Goal: Transaction & Acquisition: Subscribe to service/newsletter

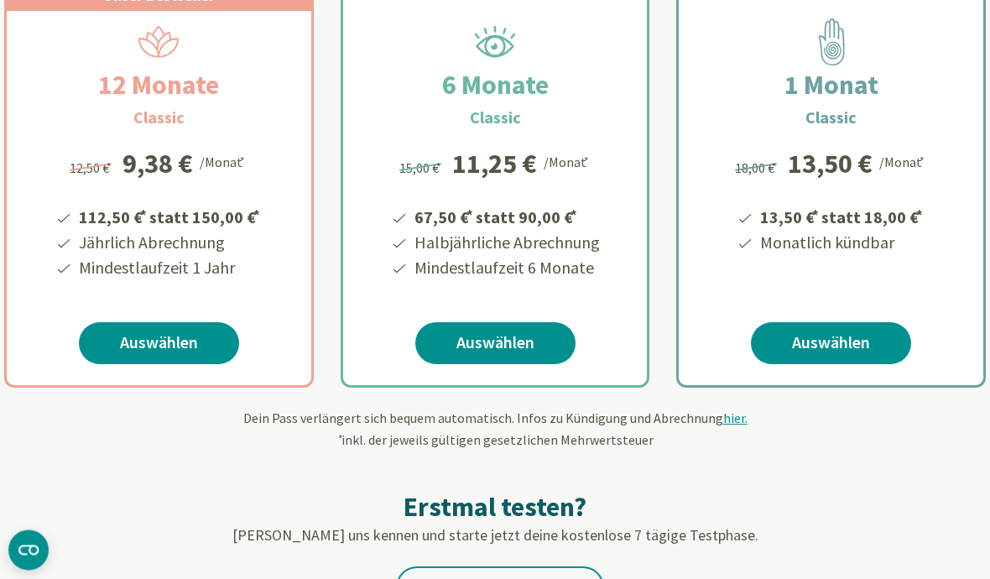
scroll to position [379, 0]
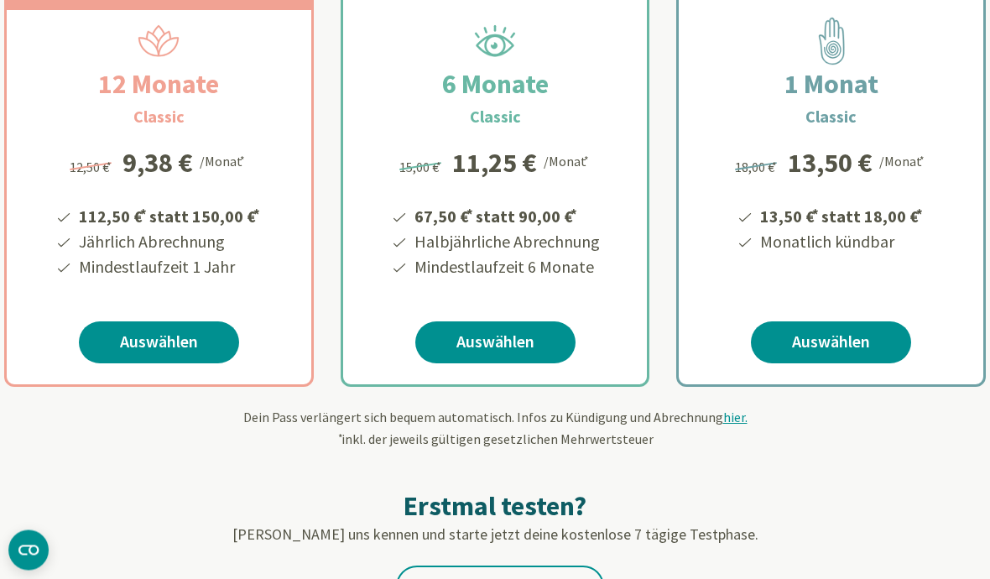
click at [171, 345] on link "Auswählen" at bounding box center [159, 343] width 160 height 42
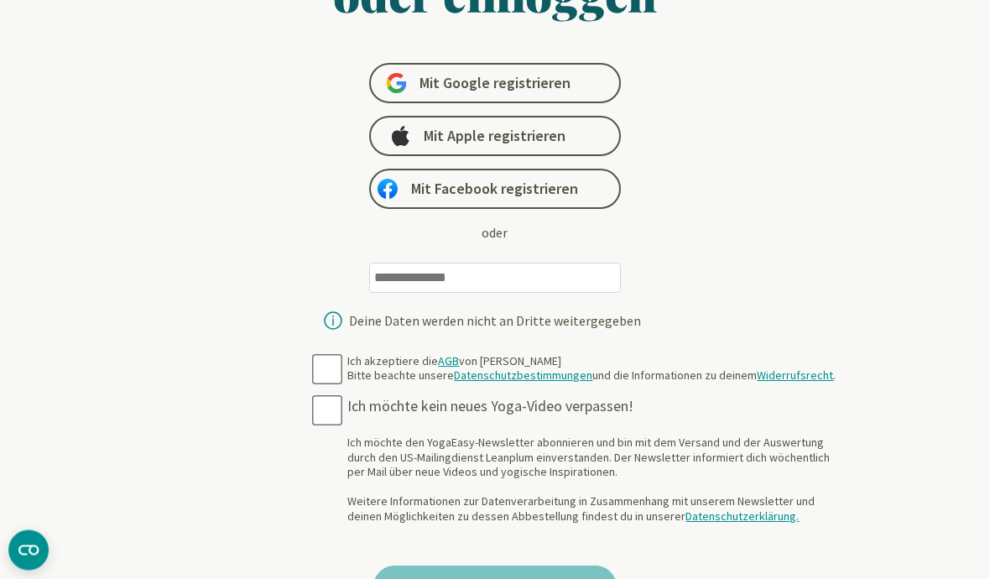
scroll to position [186, 0]
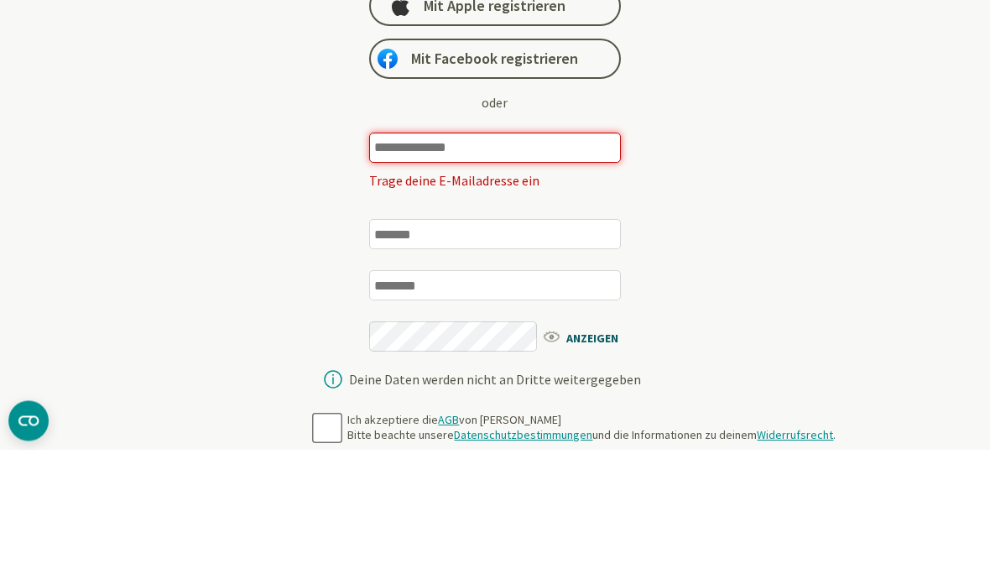
type input "*"
type input "**********"
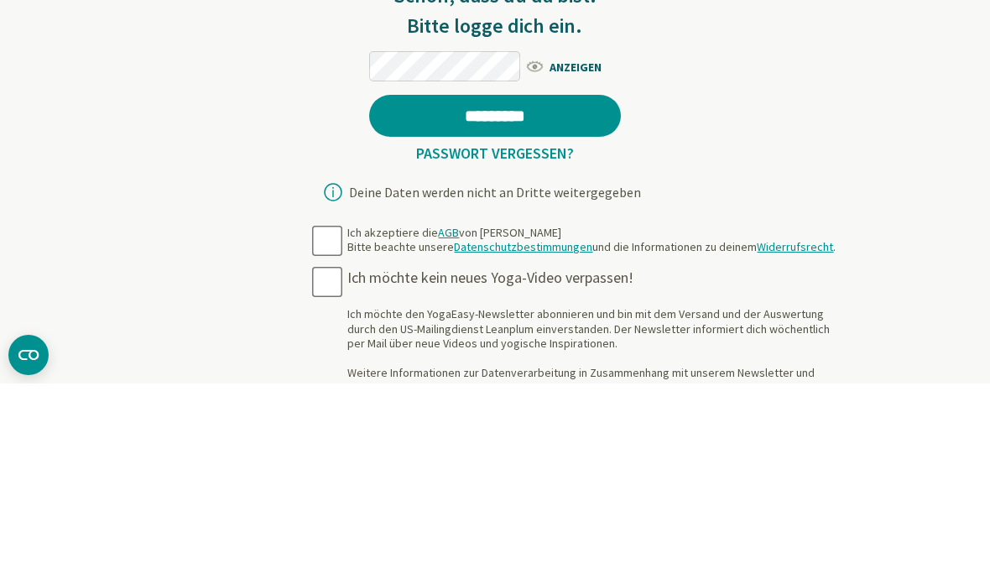
scroll to position [512, 0]
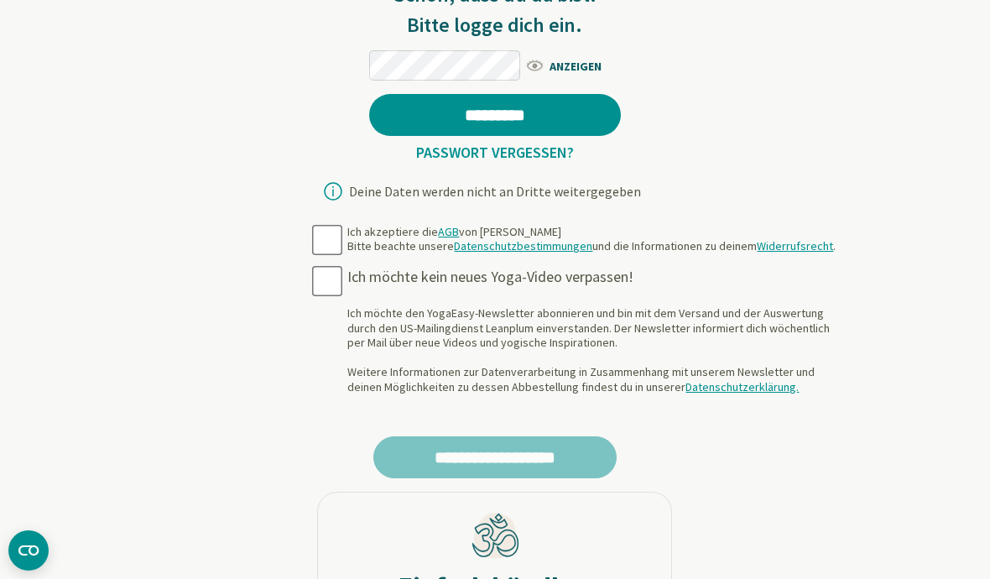
click at [496, 117] on input "*********" at bounding box center [495, 115] width 252 height 42
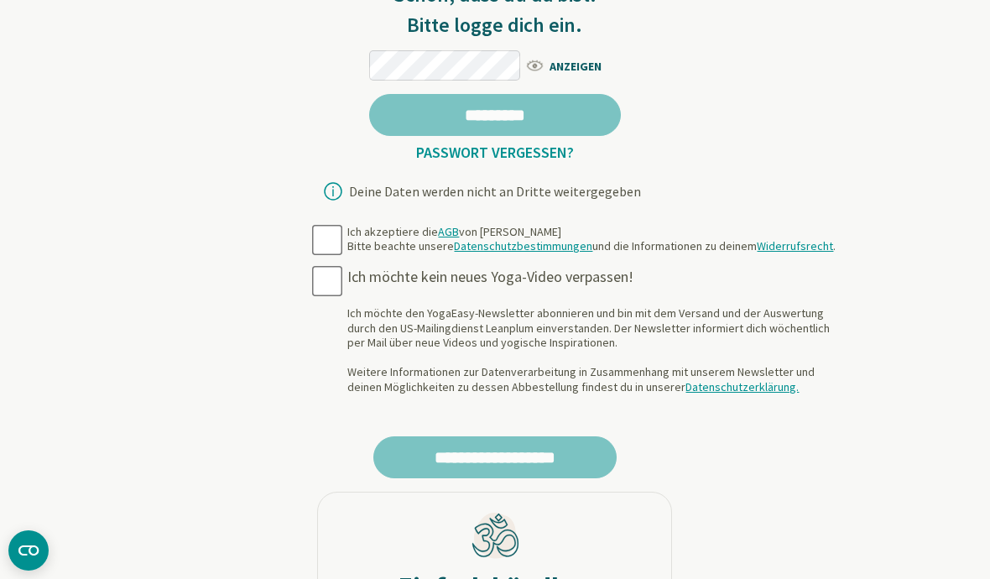
click at [347, 225] on div "Ich akzeptiere die AGB von YogaEasy Bitte beachte unsere Datenschutzbestimmunge…" at bounding box center [591, 239] width 488 height 29
click at [576, 76] on span "ANZEIGEN" at bounding box center [573, 65] width 97 height 21
click at [543, 76] on span "AUSBLENDEN" at bounding box center [573, 65] width 97 height 21
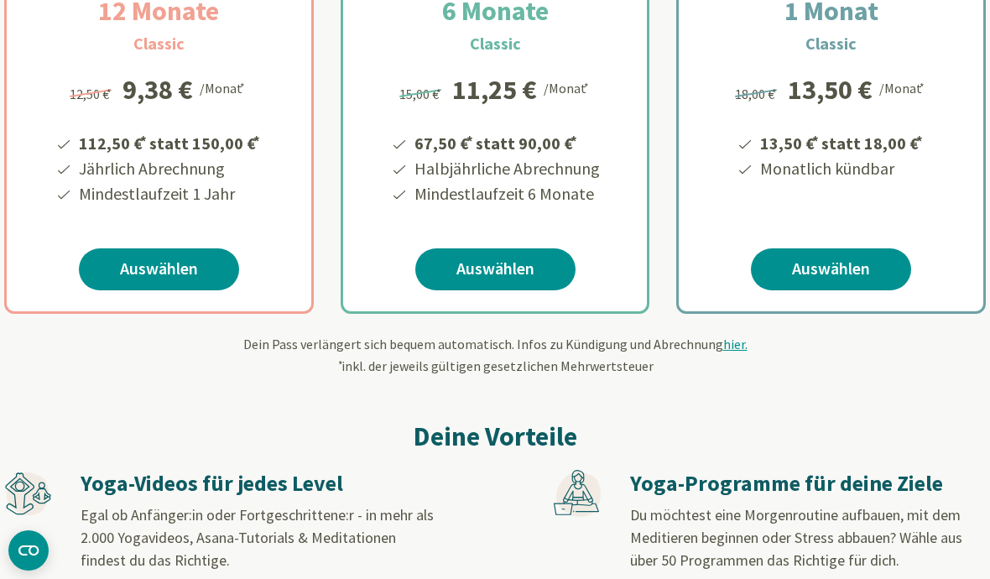
click at [165, 272] on link "Auswählen" at bounding box center [159, 269] width 160 height 42
click at [175, 274] on link "Auswählen" at bounding box center [159, 269] width 160 height 42
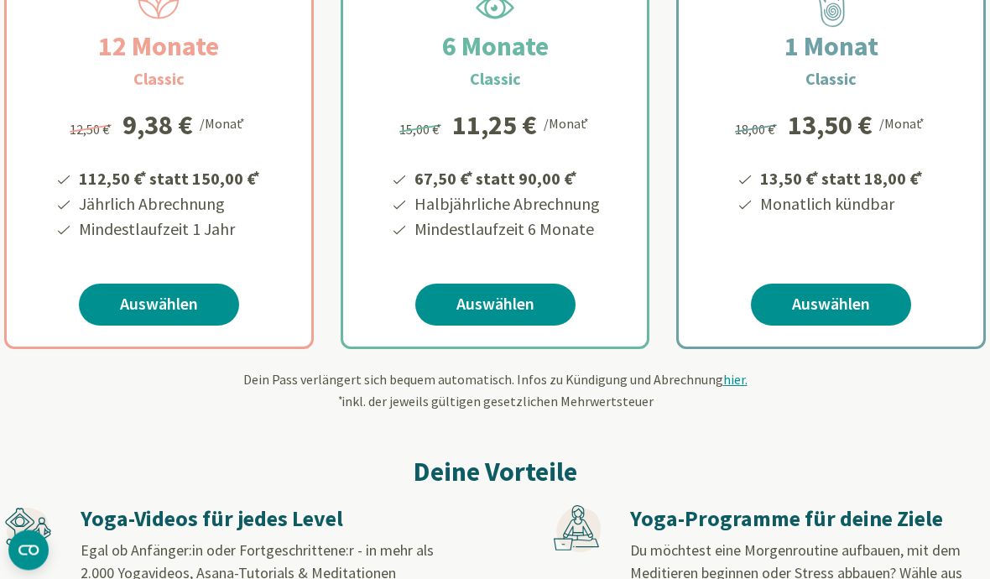
scroll to position [419, 0]
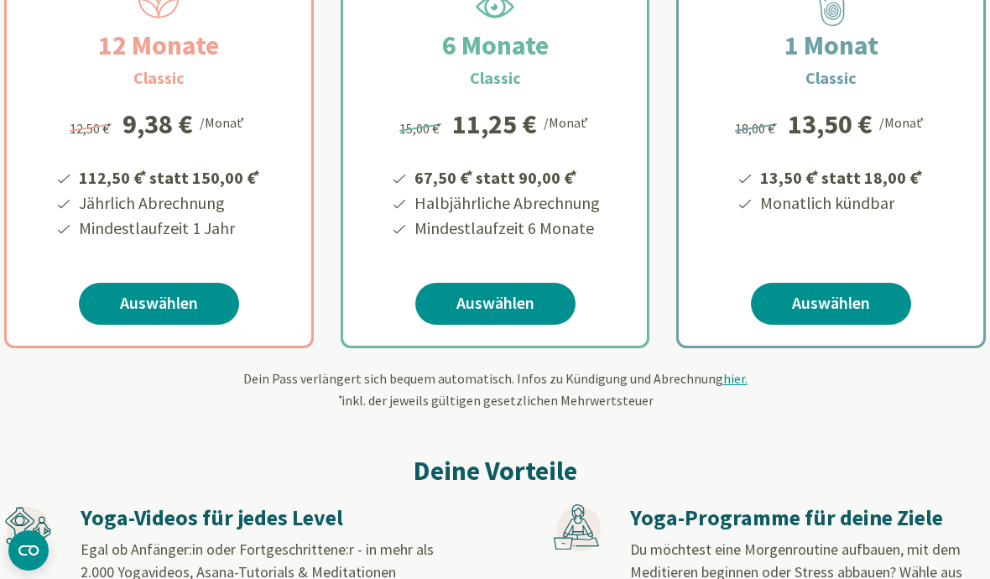
click at [181, 306] on link "Auswählen" at bounding box center [159, 304] width 160 height 42
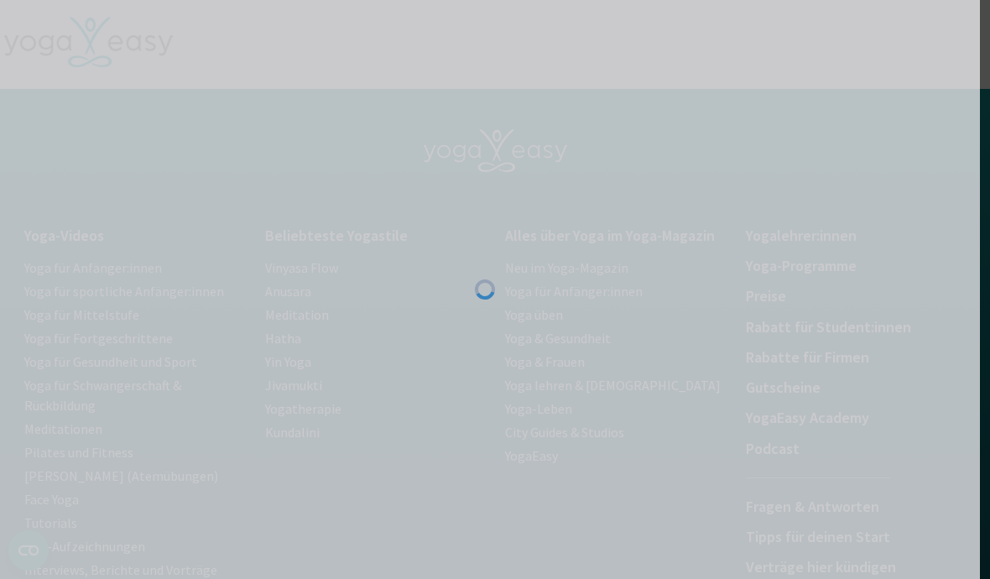
scroll to position [2, 0]
